Goal: Information Seeking & Learning: Learn about a topic

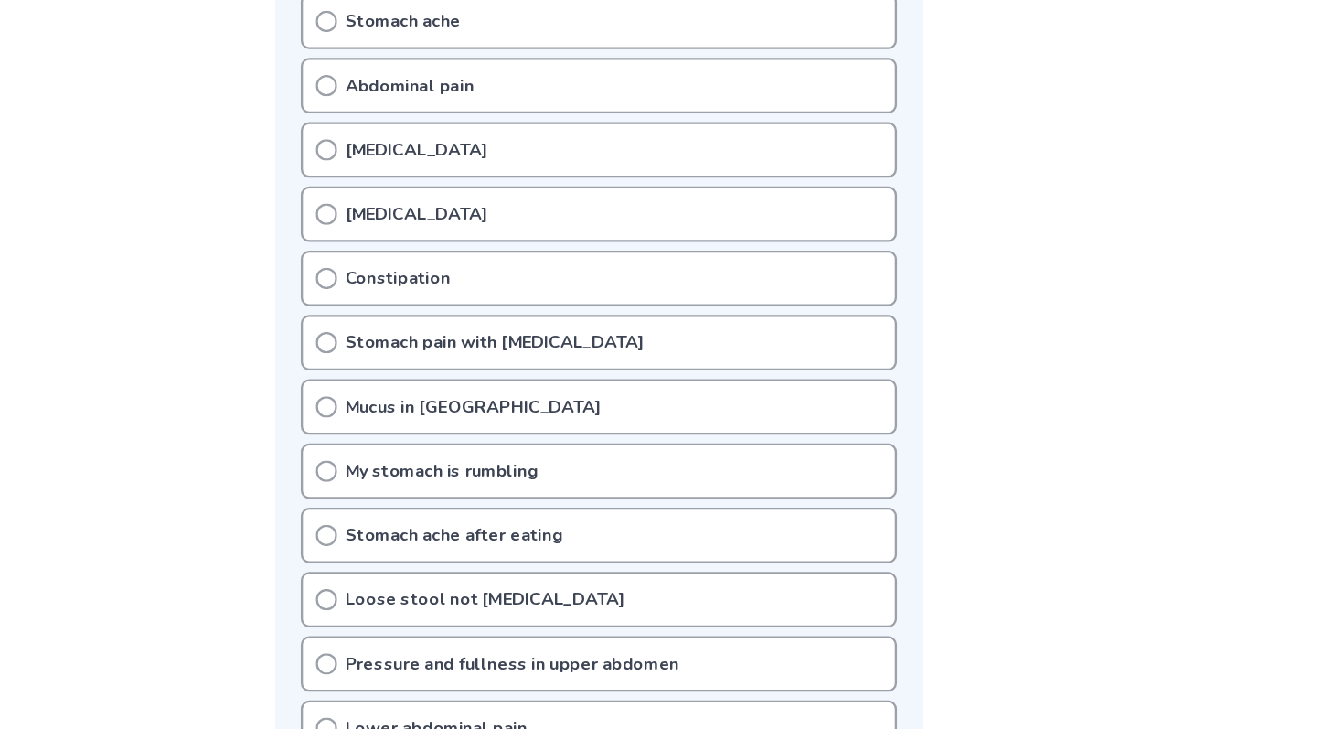
scroll to position [118, 0]
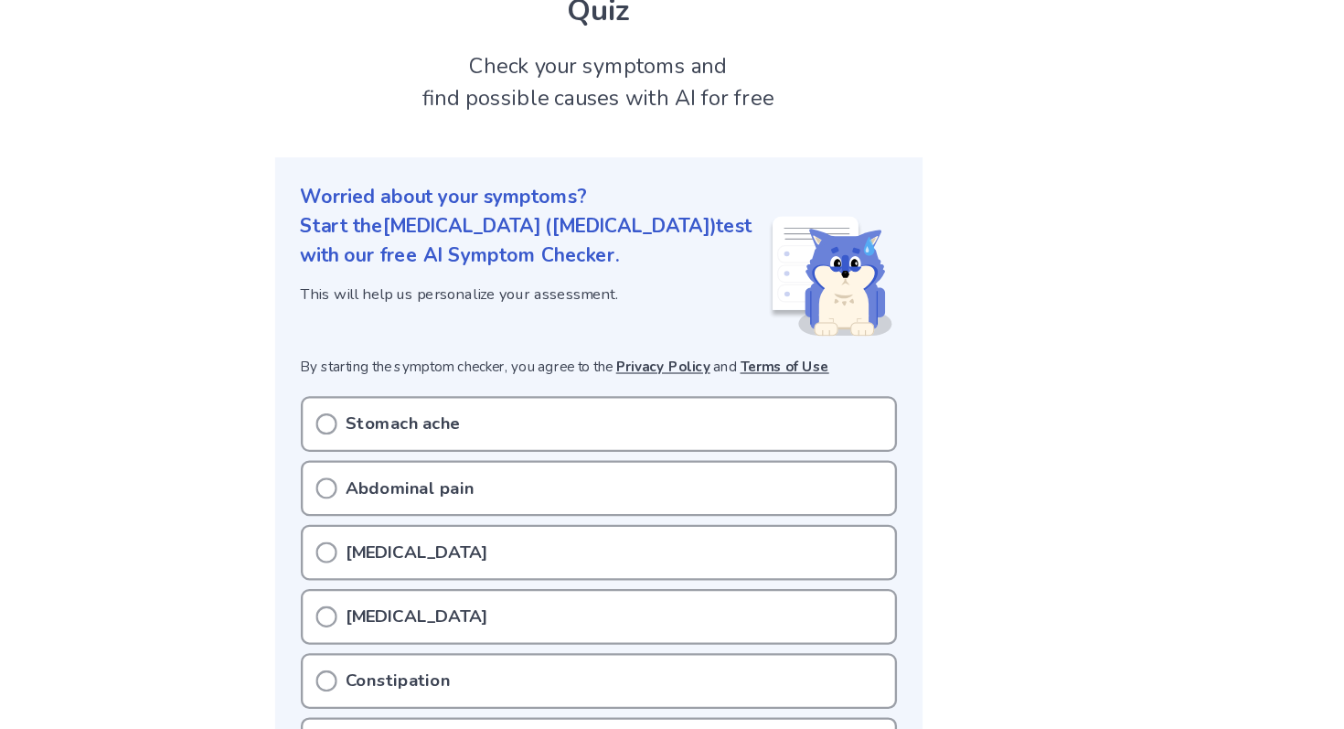
click at [487, 351] on p "Stomach ache" at bounding box center [505, 362] width 99 height 22
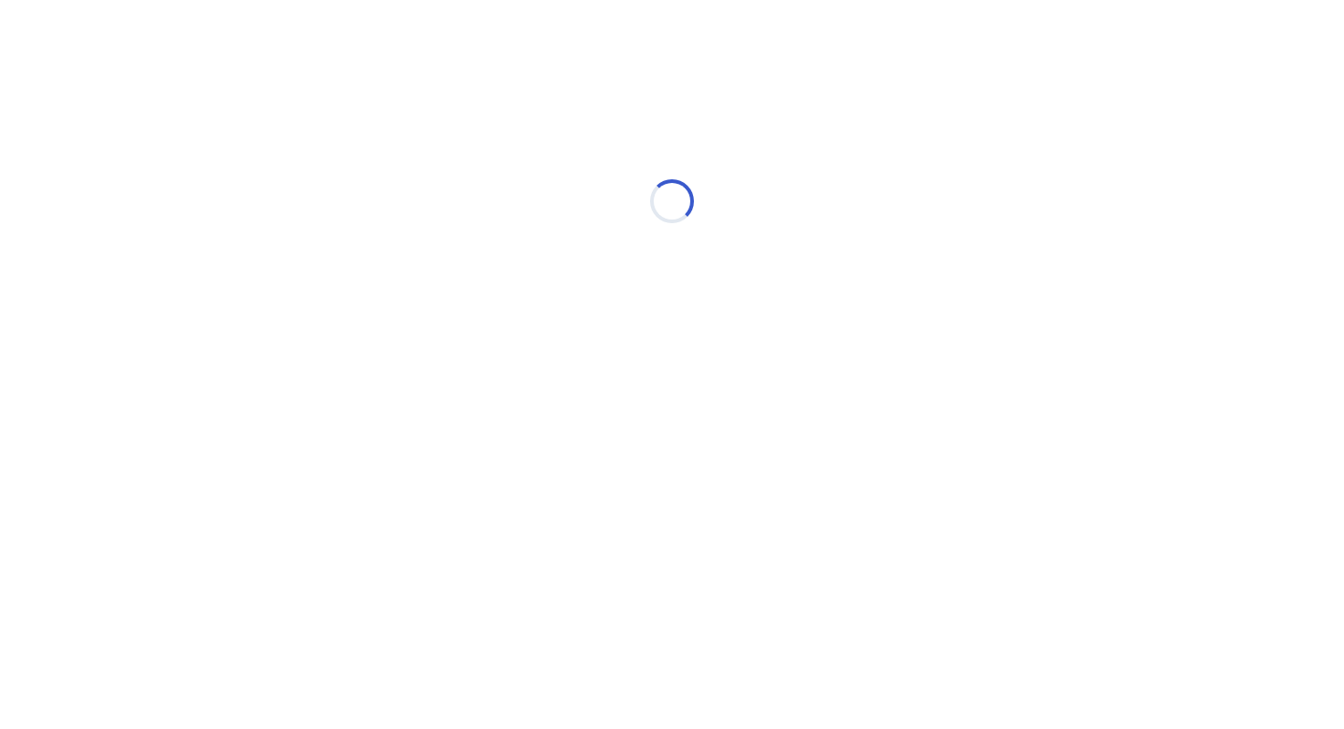
click at [380, 372] on div "Loading..." at bounding box center [672, 201] width 1344 height 366
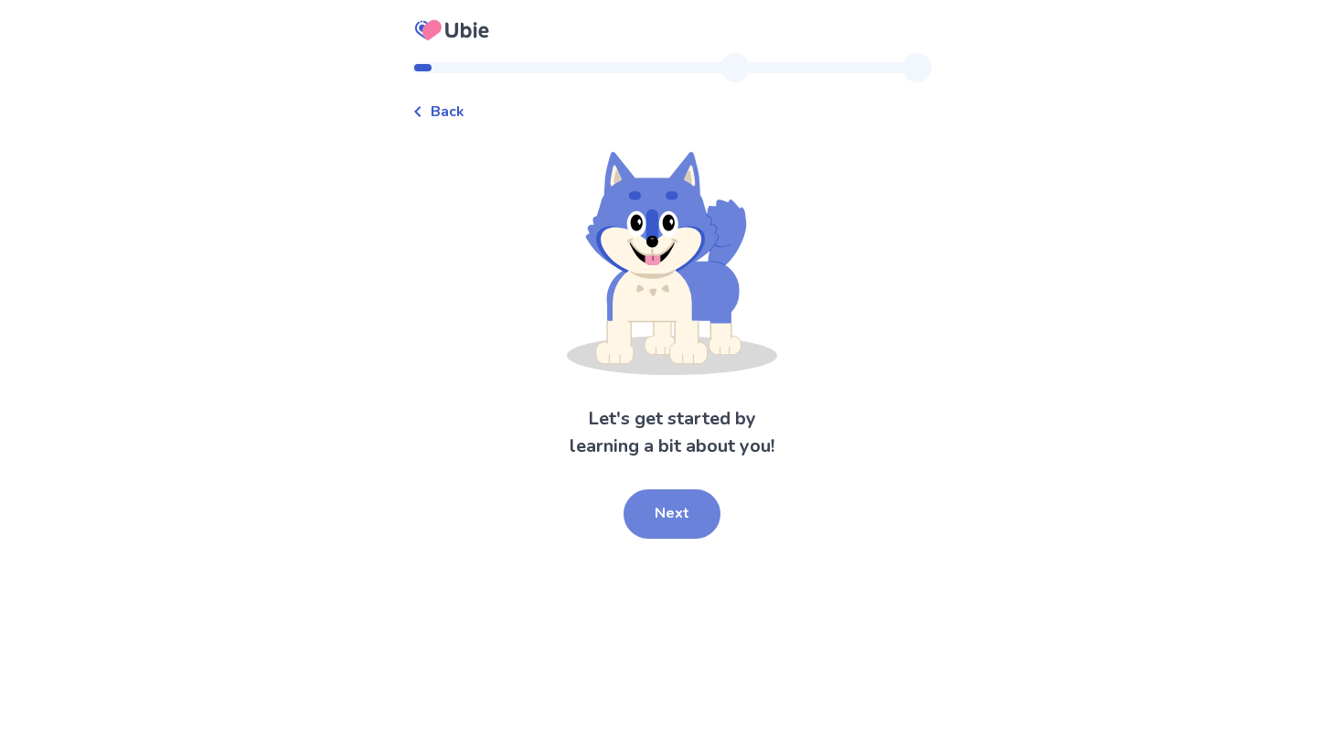
click at [666, 509] on button "Next" at bounding box center [671, 513] width 97 height 49
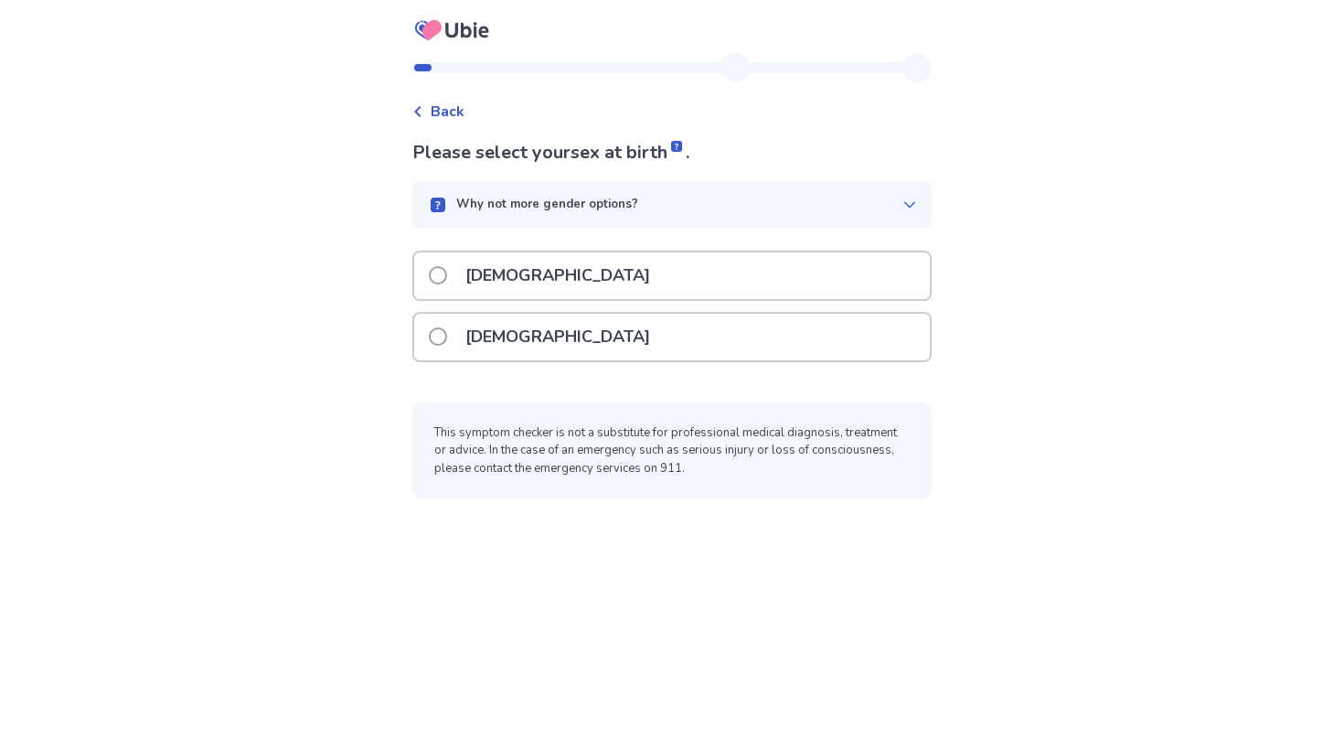
click at [572, 345] on div "[DEMOGRAPHIC_DATA]" at bounding box center [672, 337] width 516 height 47
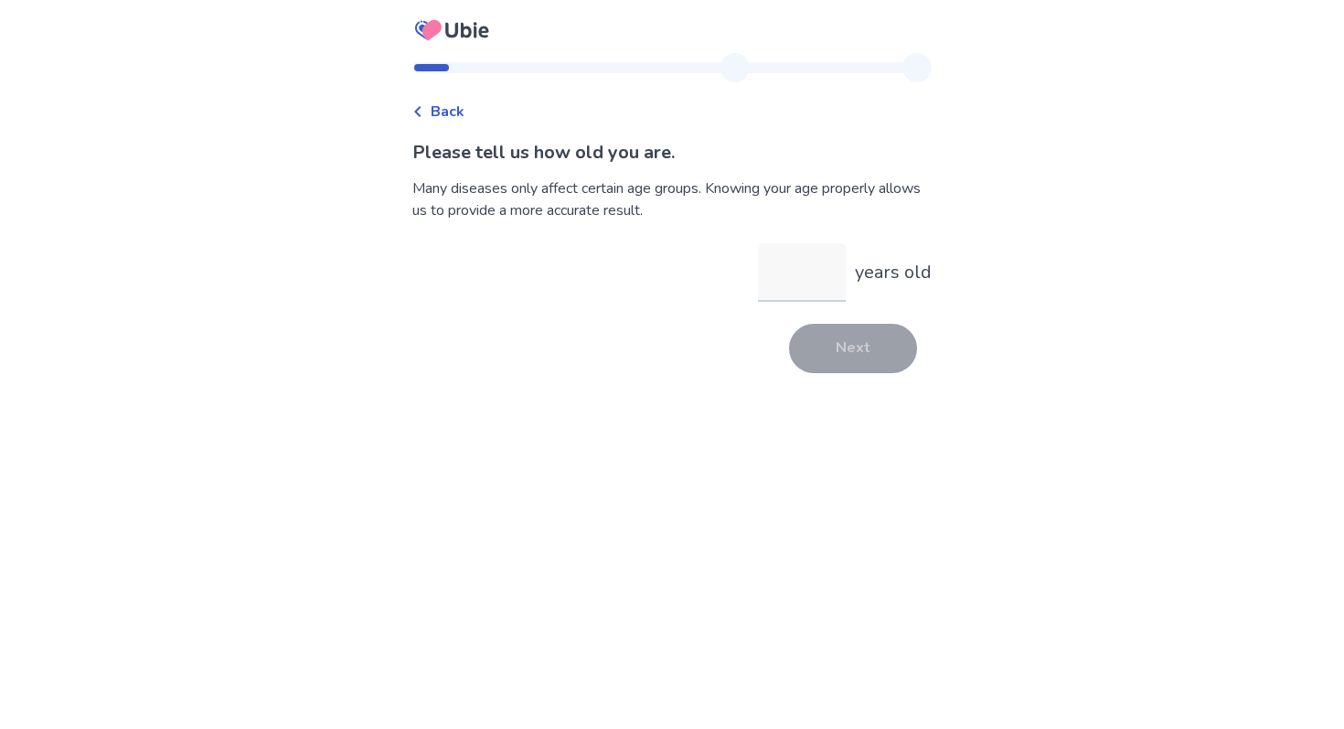
click at [781, 288] on input "years old" at bounding box center [802, 272] width 88 height 59
type input "**"
click at [864, 341] on button "Next" at bounding box center [853, 348] width 128 height 49
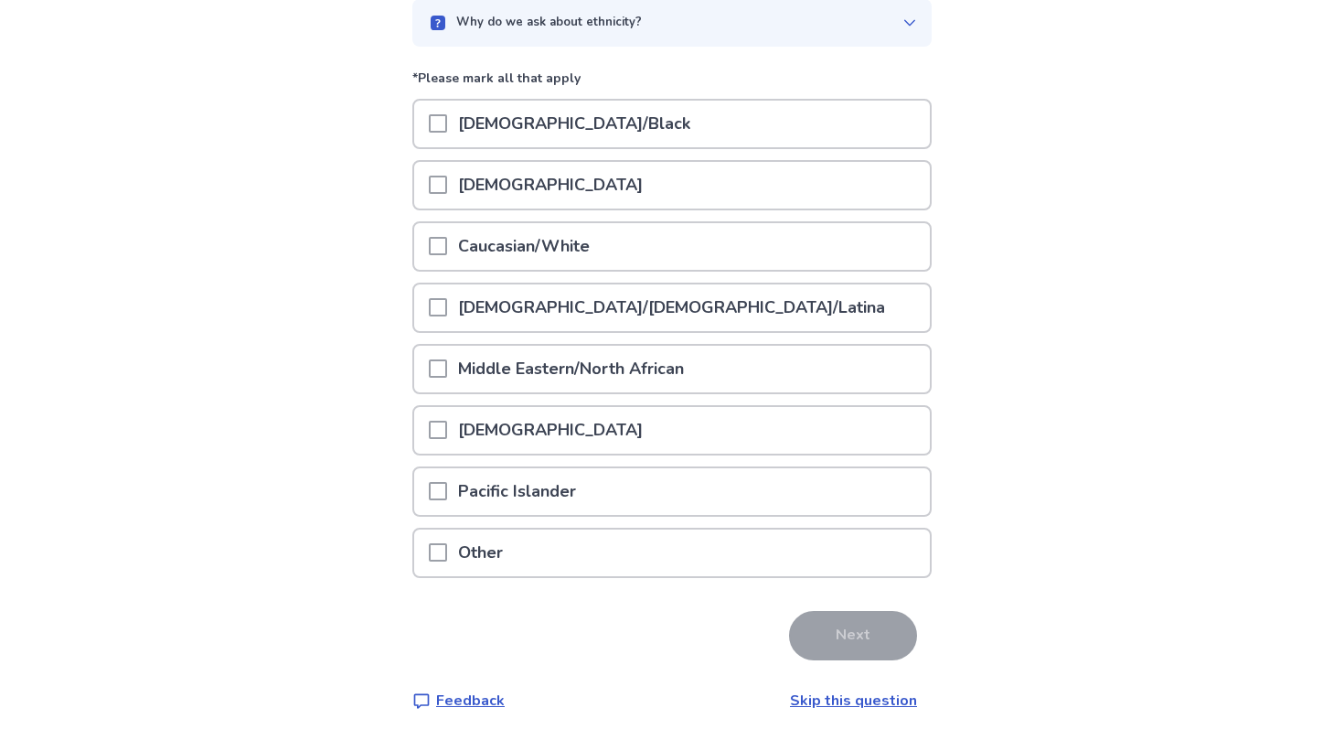
scroll to position [193, 0]
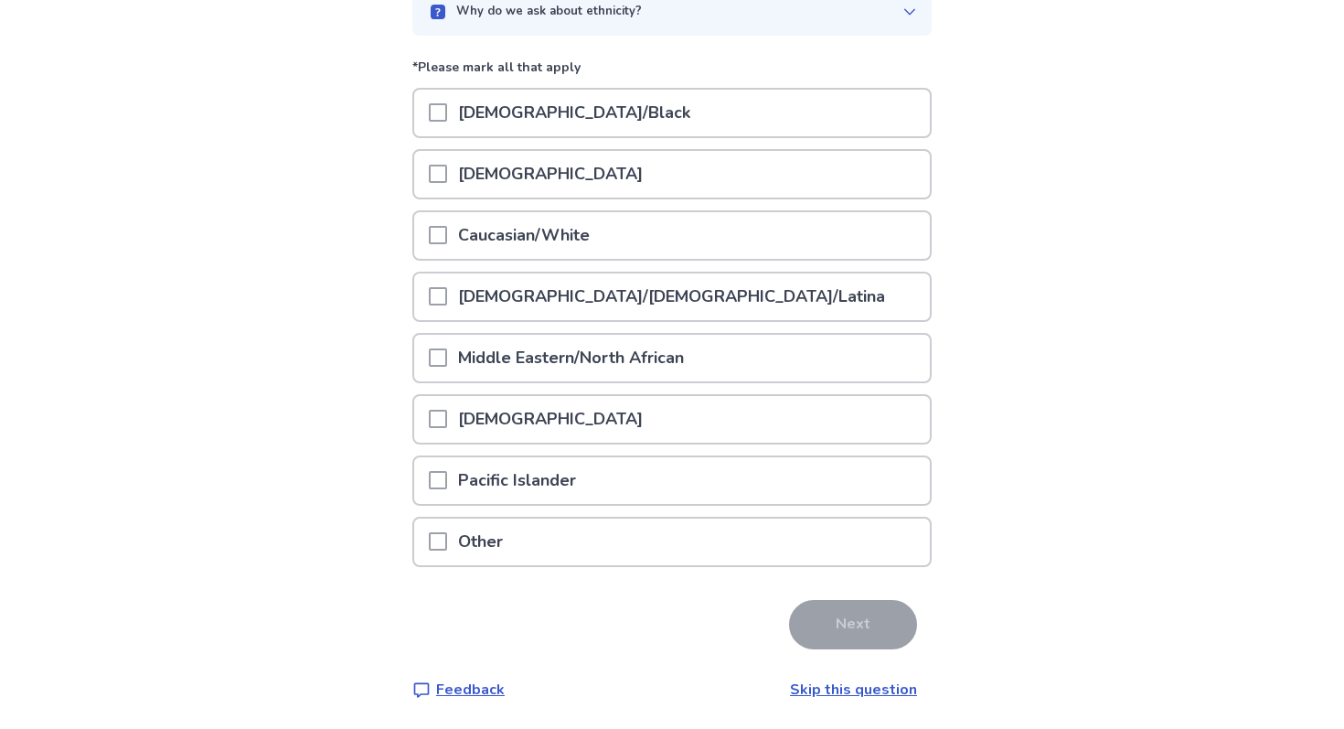
click at [750, 238] on div "Caucasian/White" at bounding box center [672, 235] width 516 height 47
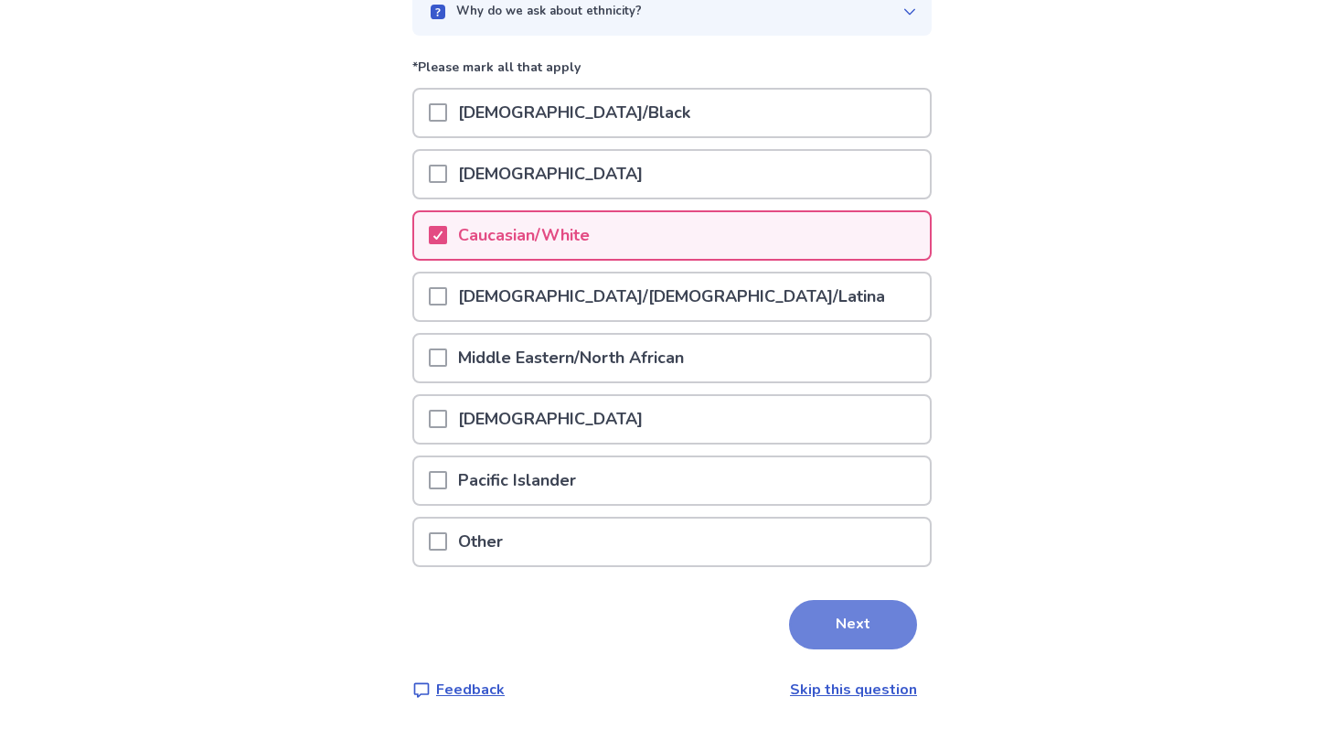
click at [857, 608] on button "Next" at bounding box center [853, 624] width 128 height 49
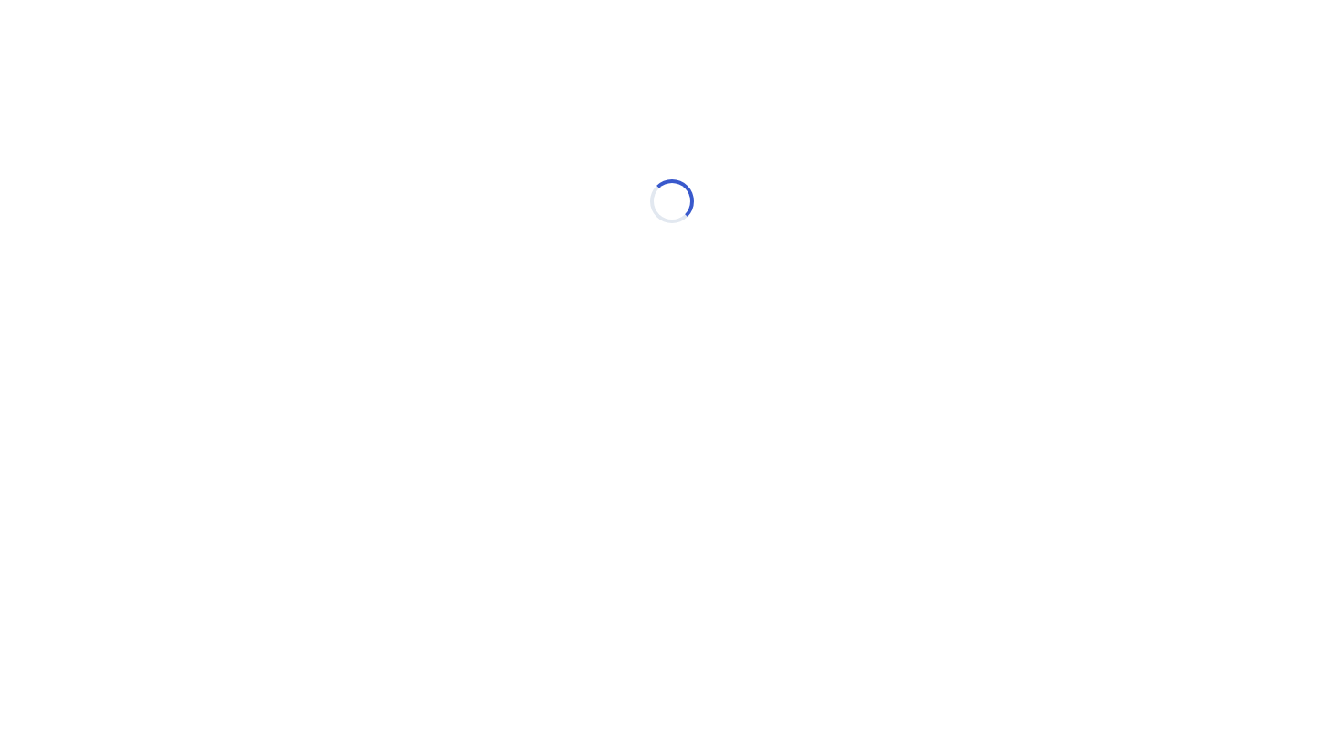
scroll to position [0, 0]
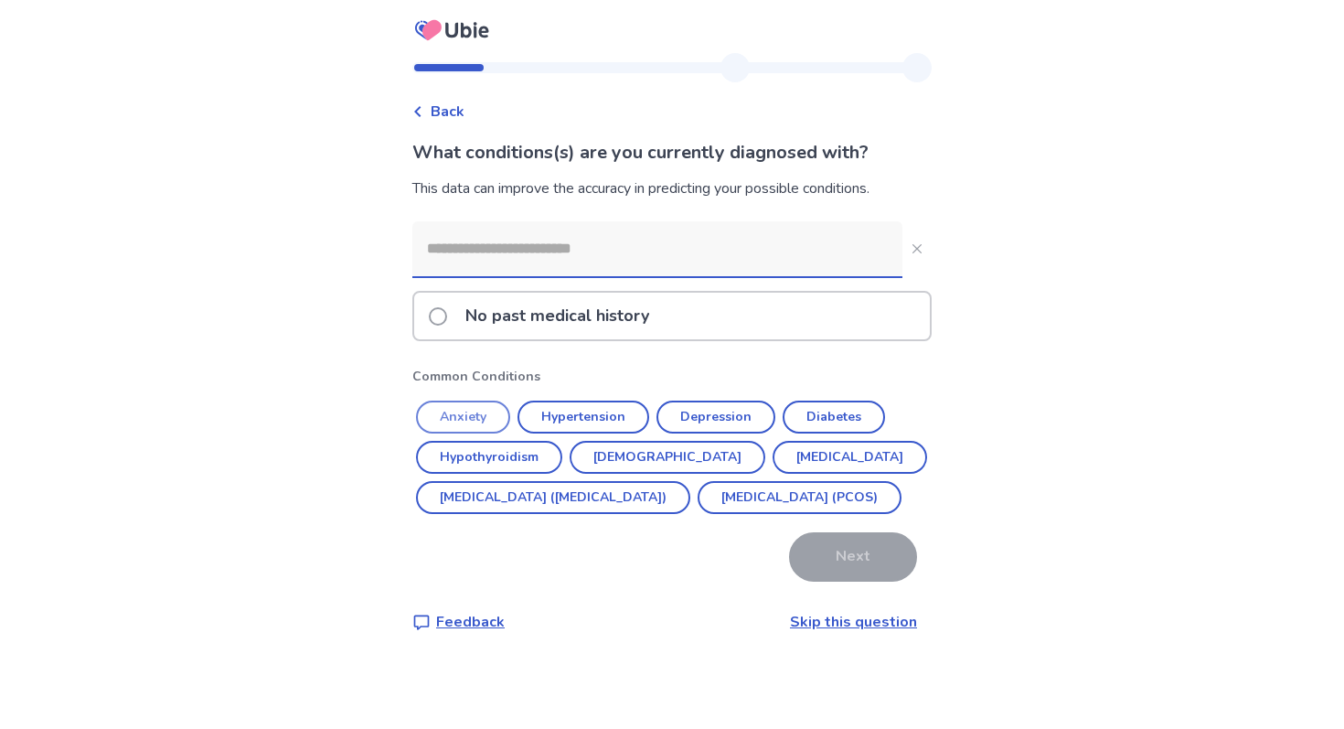
click at [477, 425] on button "Anxiety" at bounding box center [463, 416] width 94 height 33
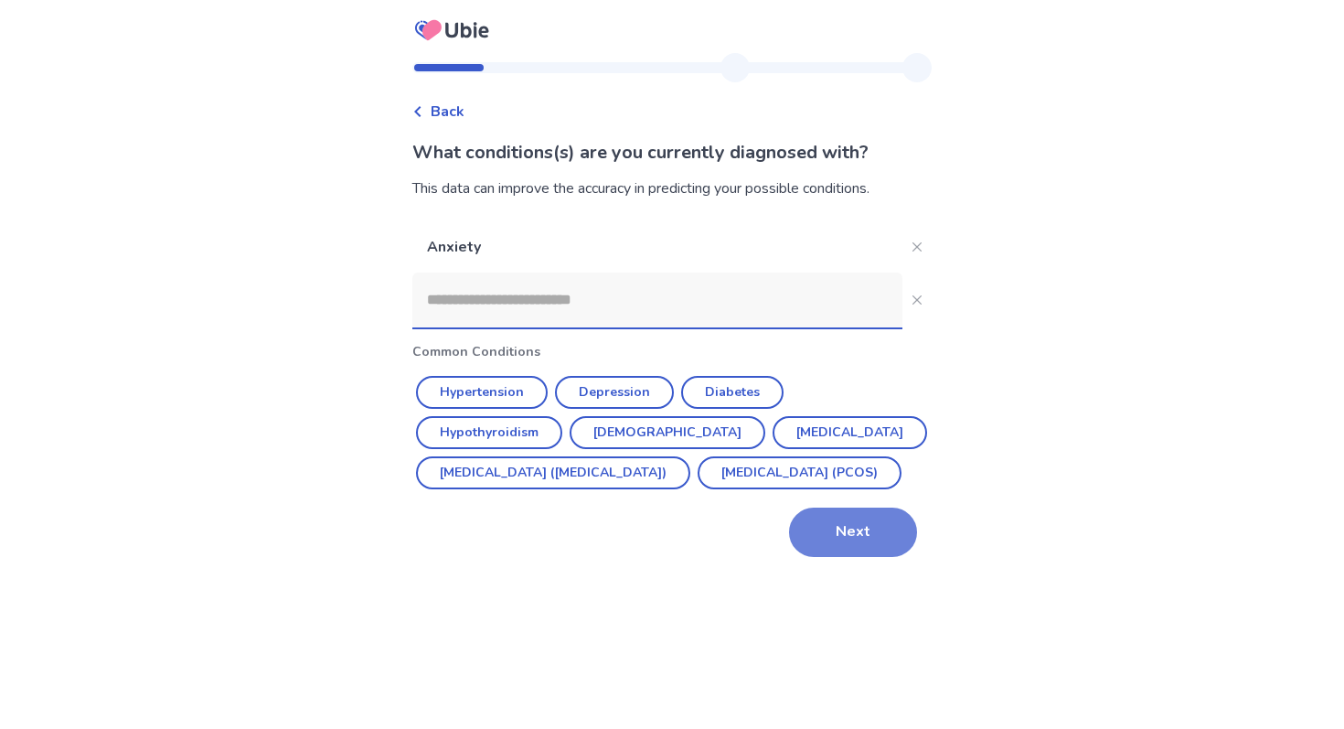
click at [810, 557] on button "Next" at bounding box center [853, 531] width 128 height 49
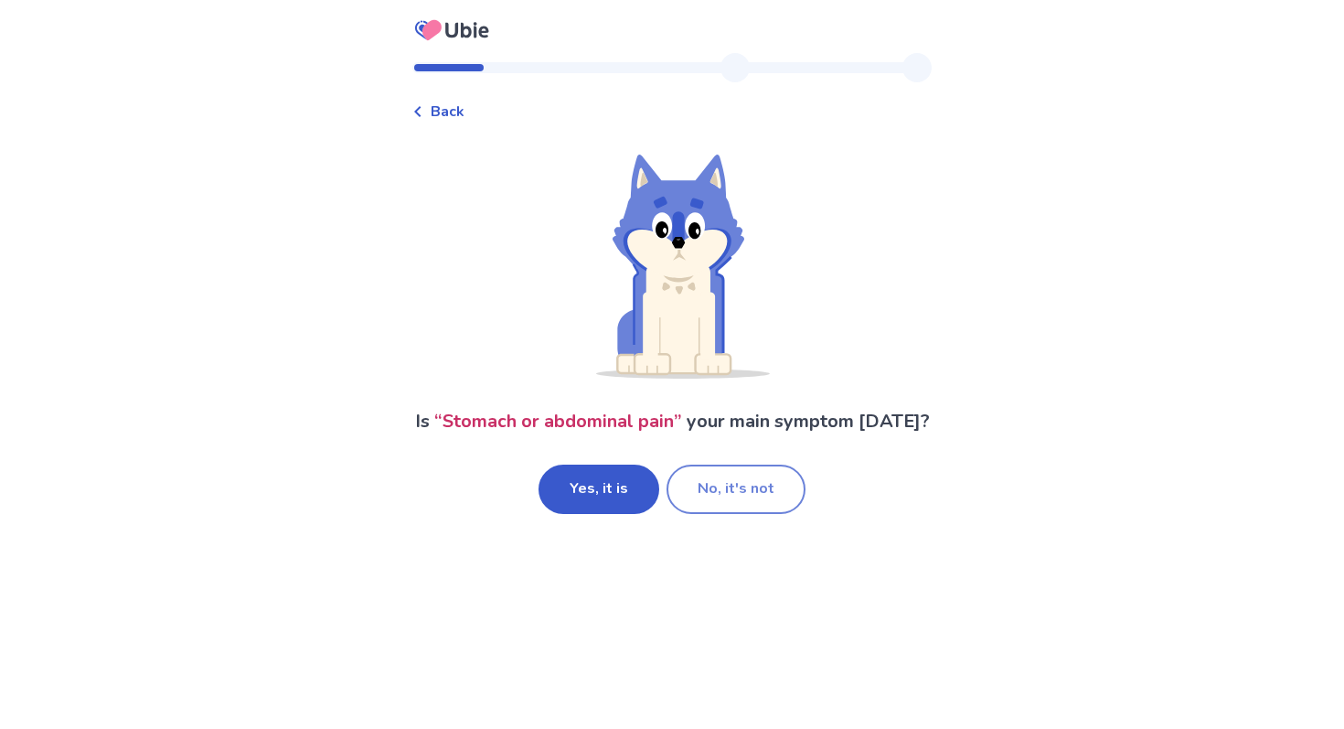
click at [743, 514] on button "No, it's not" at bounding box center [735, 488] width 139 height 49
